Goal: Task Accomplishment & Management: Manage account settings

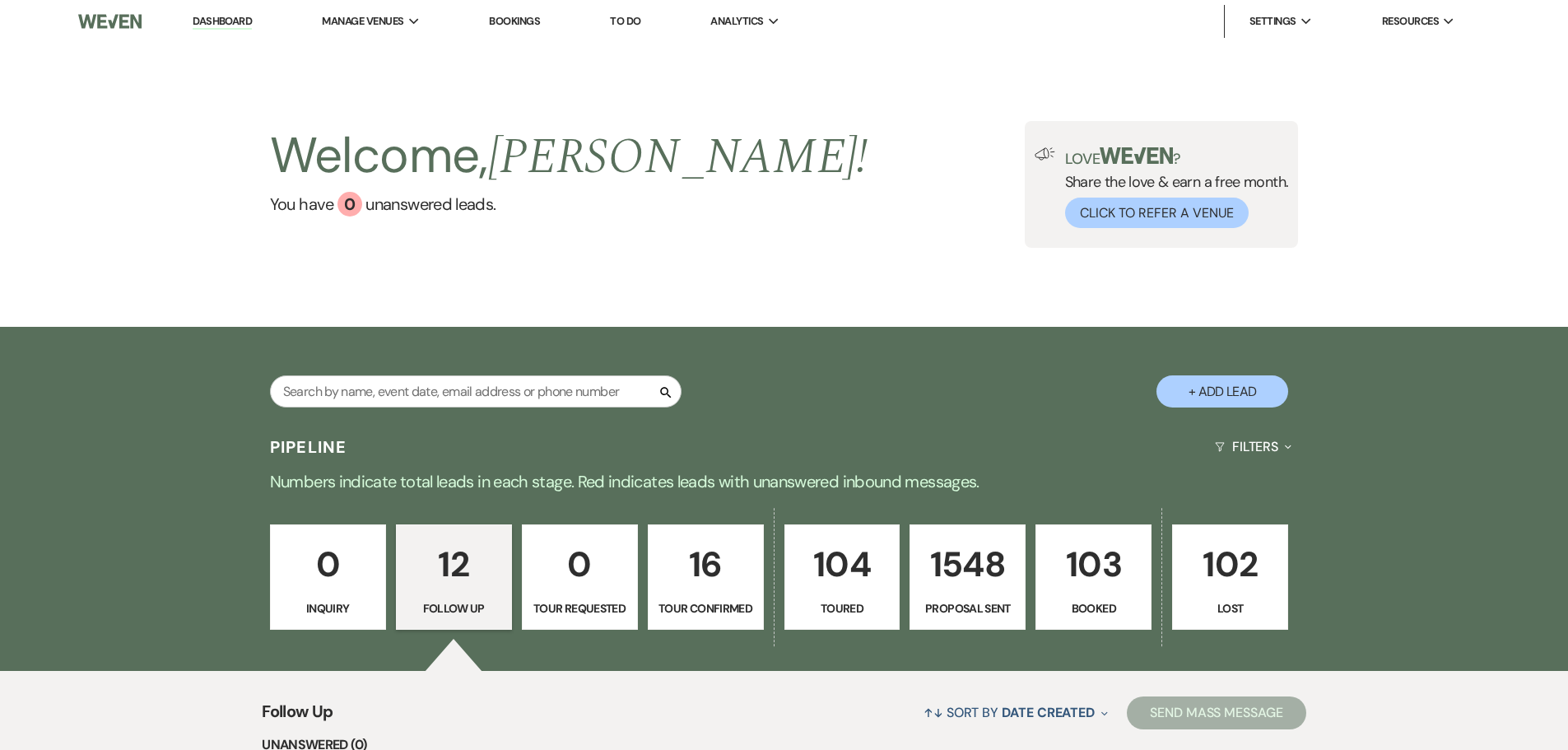
select select "9"
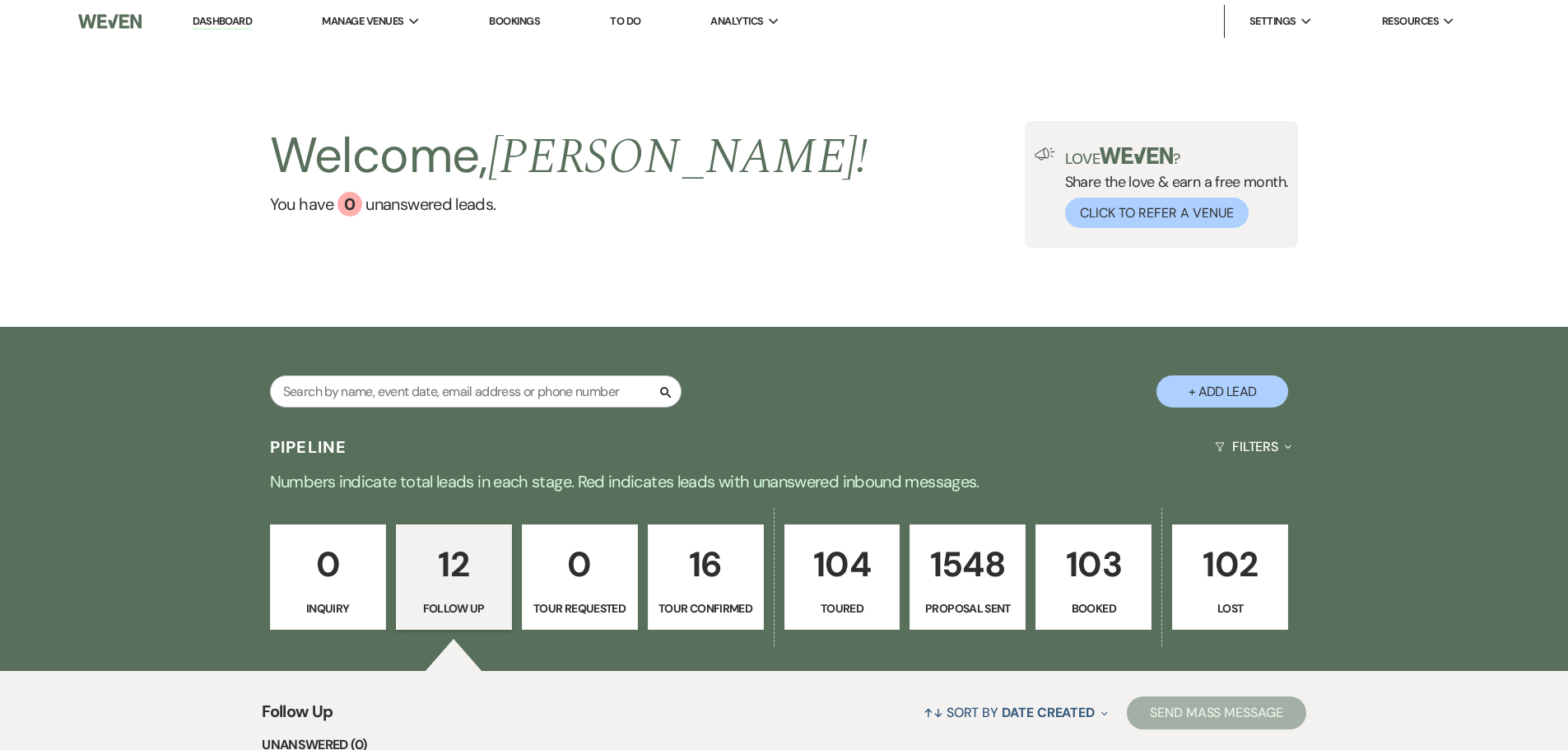
select select "9"
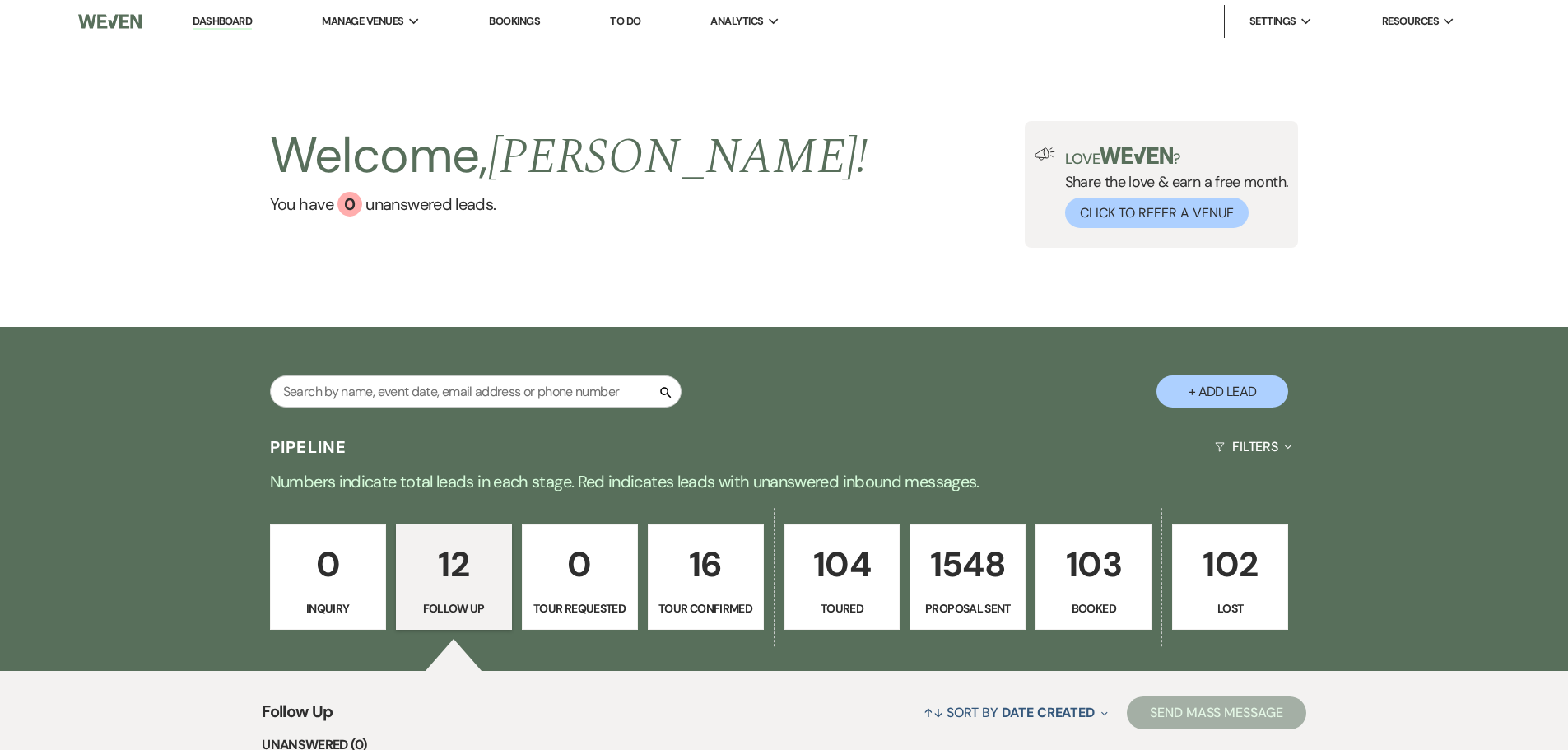
select select "9"
